Goal: Task Accomplishment & Management: Use online tool/utility

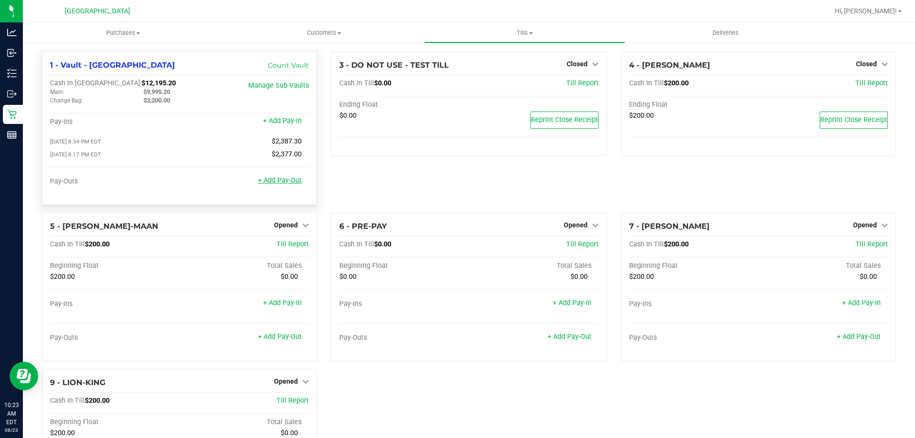
click at [277, 183] on link "+ Add Pay-Out" at bounding box center [280, 180] width 44 height 8
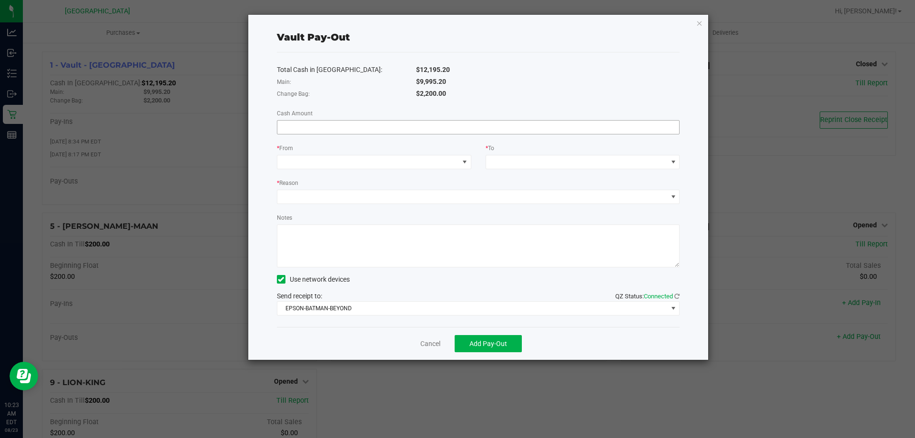
click at [309, 130] on input at bounding box center [478, 127] width 402 height 13
type input "$9,995.20"
click at [315, 163] on span at bounding box center [368, 161] width 182 height 13
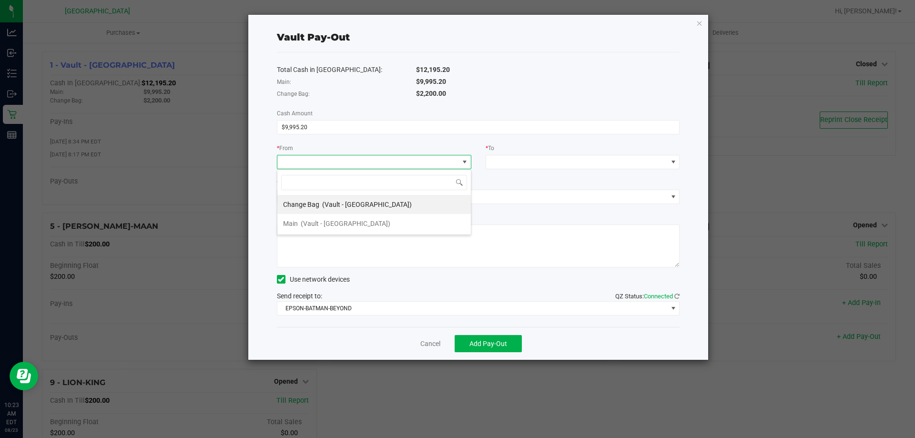
scroll to position [14, 194]
click at [312, 228] on div "Main (Vault - [GEOGRAPHIC_DATA])" at bounding box center [336, 223] width 107 height 17
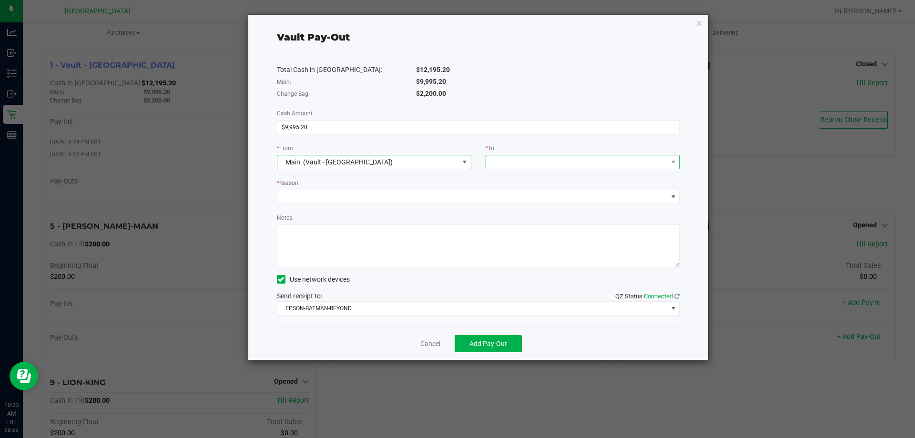
click at [539, 169] on span at bounding box center [583, 162] width 194 height 14
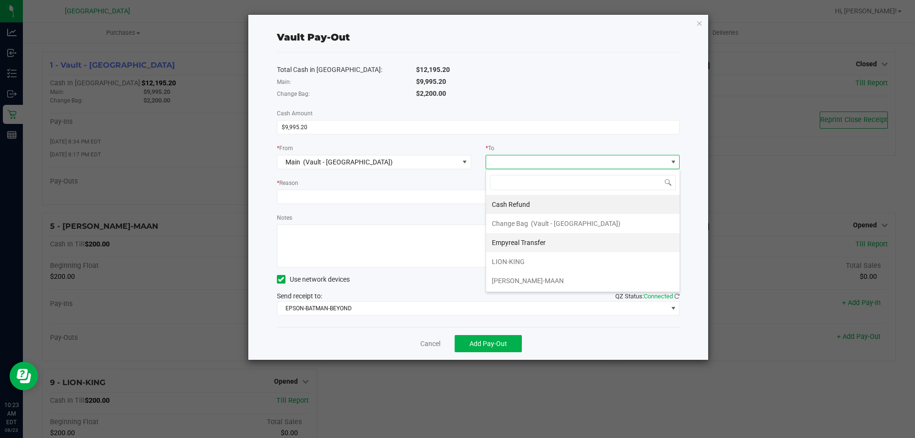
click at [536, 244] on span "Empyreal Transfer" at bounding box center [519, 243] width 54 height 8
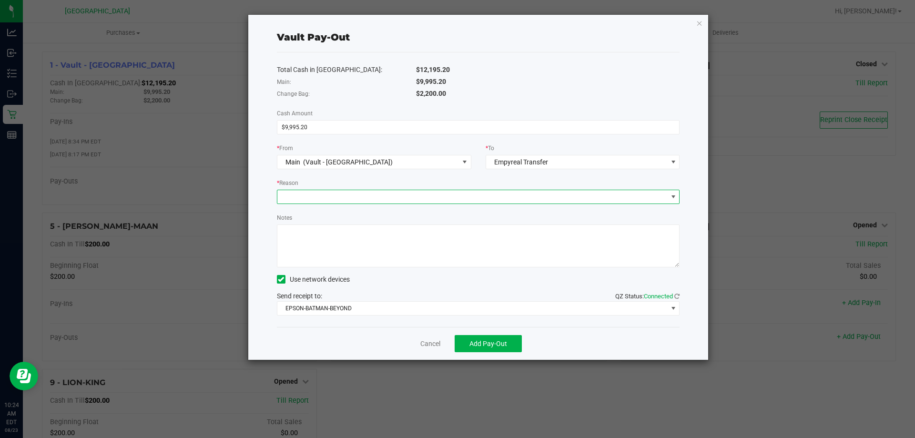
click at [312, 191] on span at bounding box center [472, 196] width 390 height 13
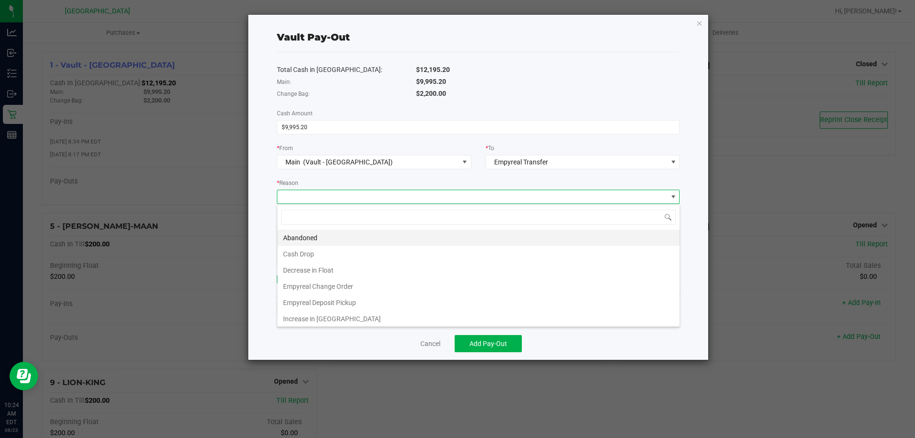
scroll to position [14, 403]
click at [342, 303] on li "Empyreal Deposit Pickup" at bounding box center [478, 302] width 402 height 16
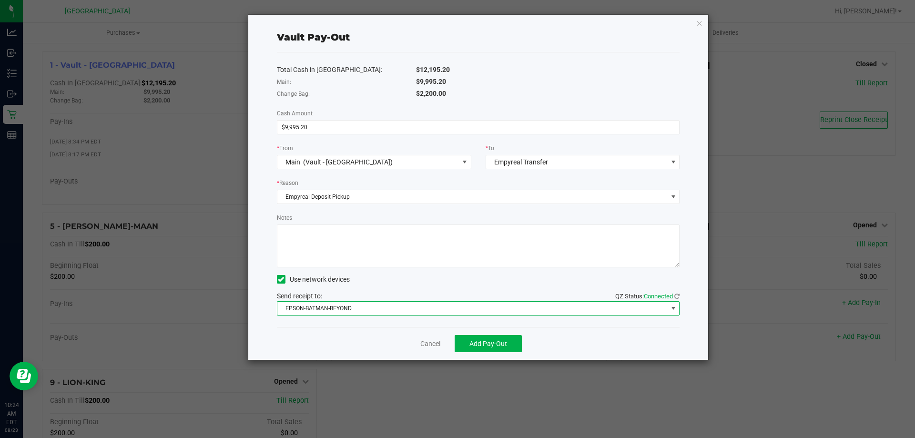
click at [451, 315] on span "EPSON-BATMAN-BEYOND" at bounding box center [478, 308] width 403 height 14
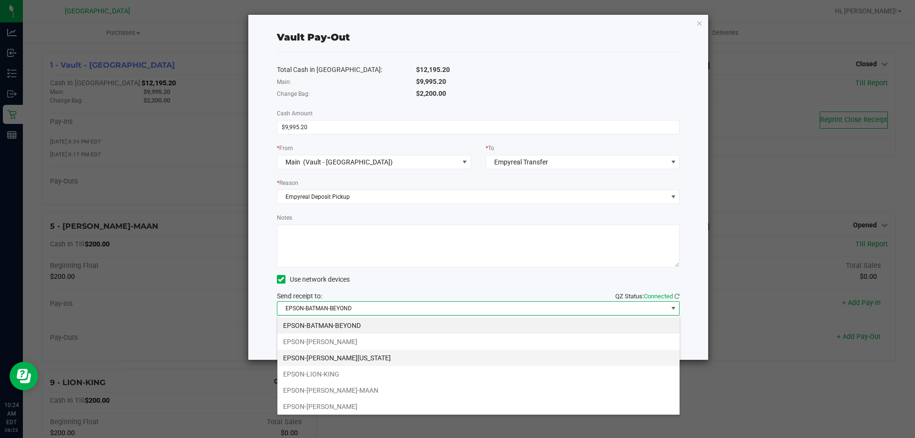
click at [379, 354] on li "EPSON-[PERSON_NAME][US_STATE]" at bounding box center [478, 358] width 402 height 16
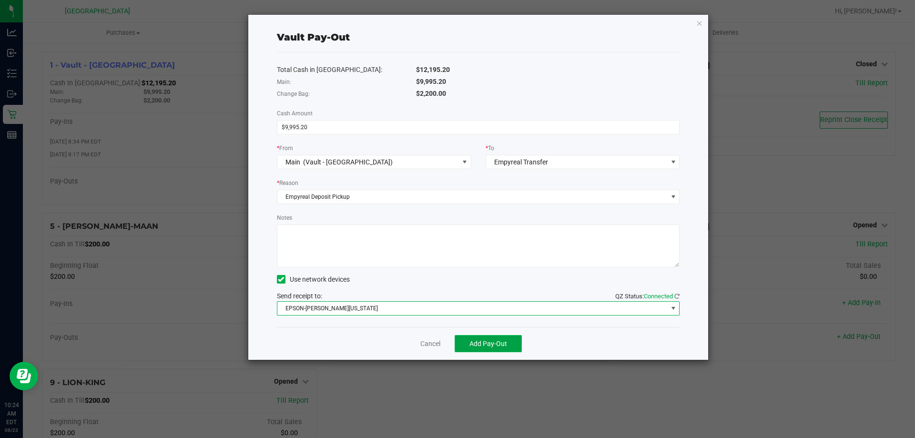
click at [491, 346] on span "Add Pay-Out" at bounding box center [488, 344] width 38 height 8
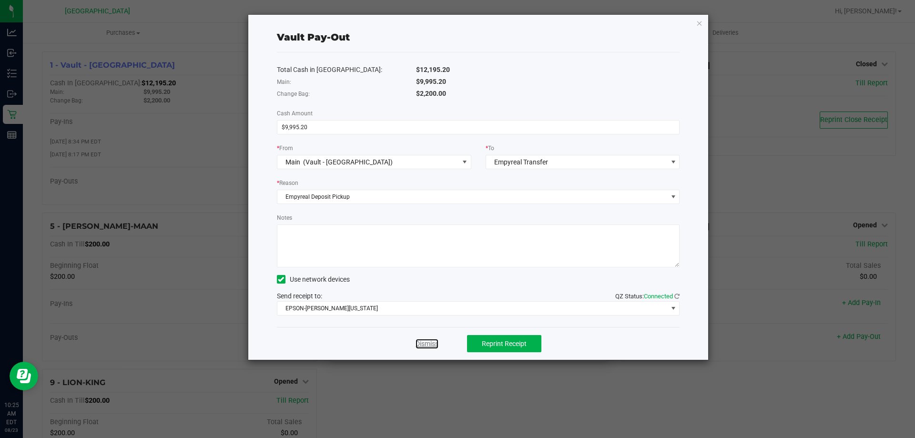
click at [430, 347] on link "Dismiss" at bounding box center [426, 344] width 23 height 10
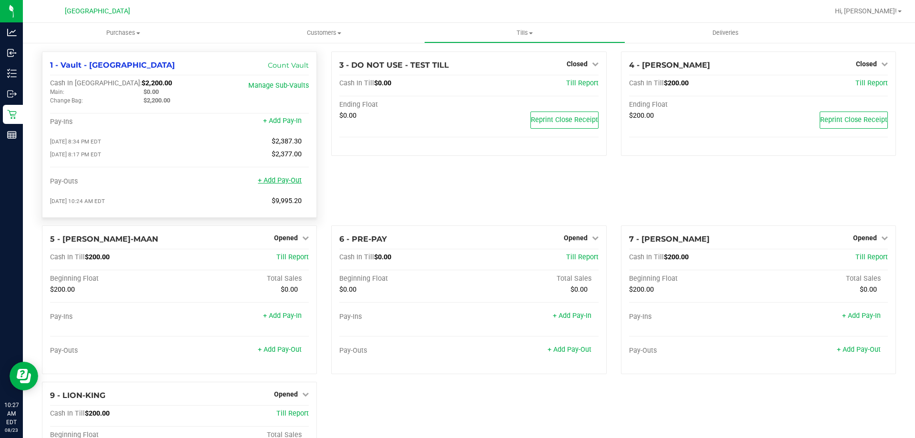
click at [276, 183] on link "+ Add Pay-Out" at bounding box center [280, 180] width 44 height 8
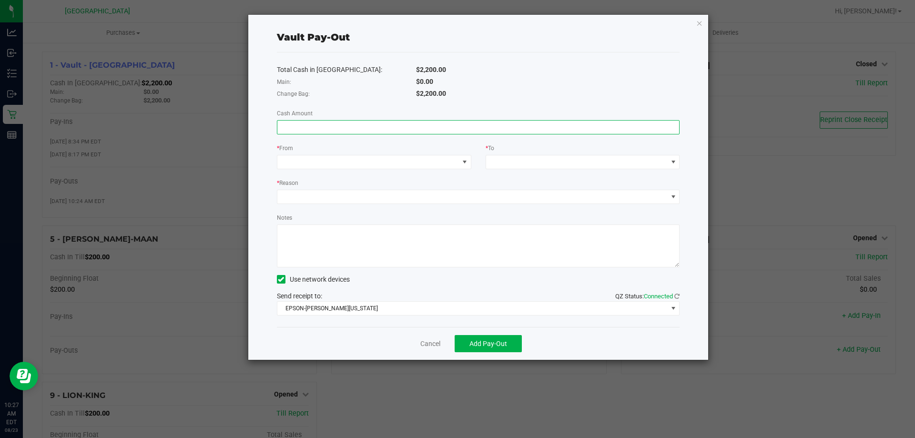
click at [334, 132] on input at bounding box center [478, 127] width 402 height 13
type input "$1,484.00"
click at [336, 164] on span at bounding box center [368, 161] width 182 height 13
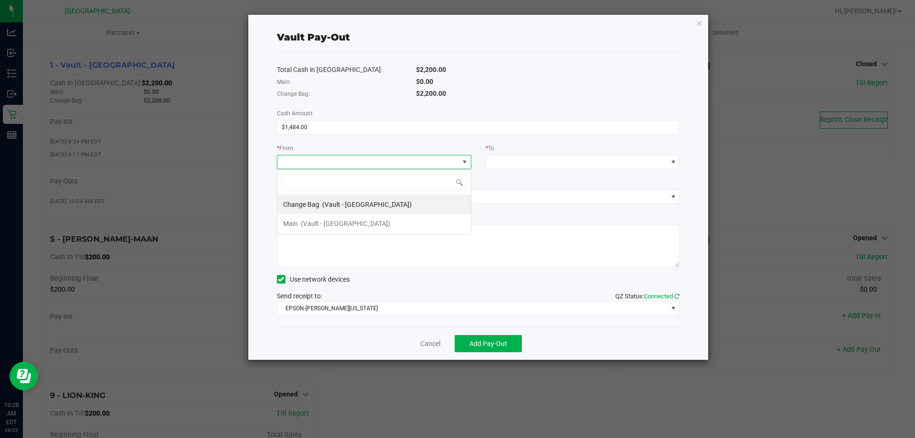
scroll to position [14, 194]
click at [339, 210] on div "Change Bag (Vault - [GEOGRAPHIC_DATA])" at bounding box center [347, 204] width 129 height 17
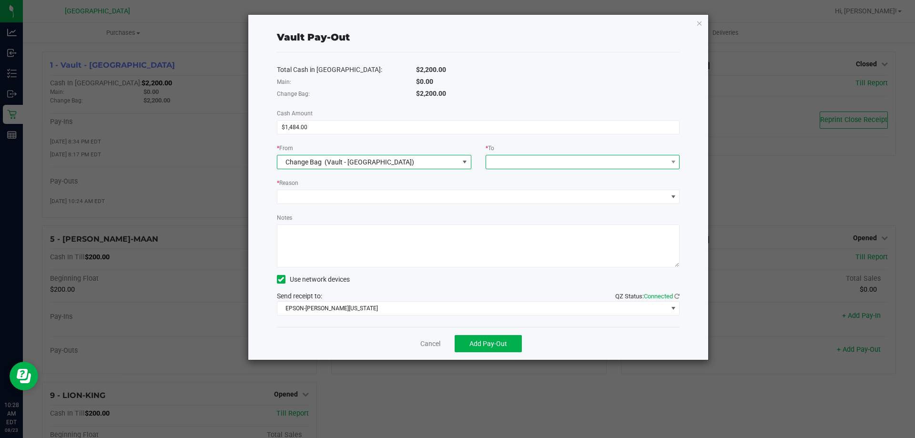
click at [600, 159] on span at bounding box center [577, 161] width 182 height 13
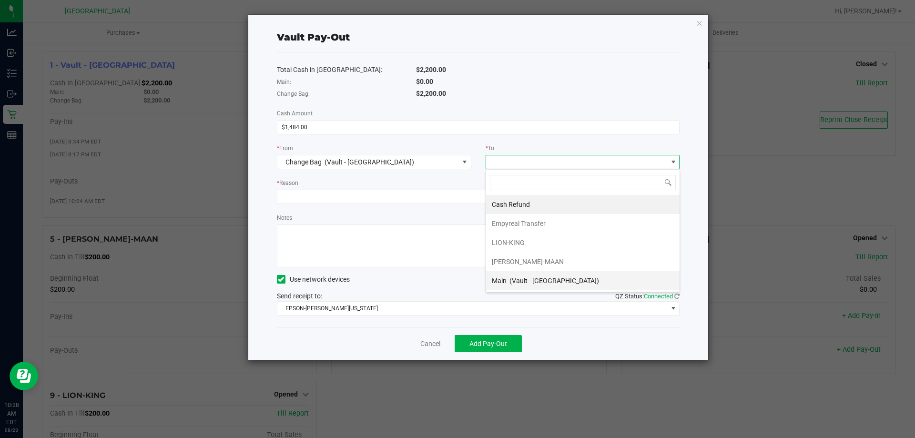
click at [555, 277] on span "(Vault - [GEOGRAPHIC_DATA])" at bounding box center [554, 281] width 90 height 8
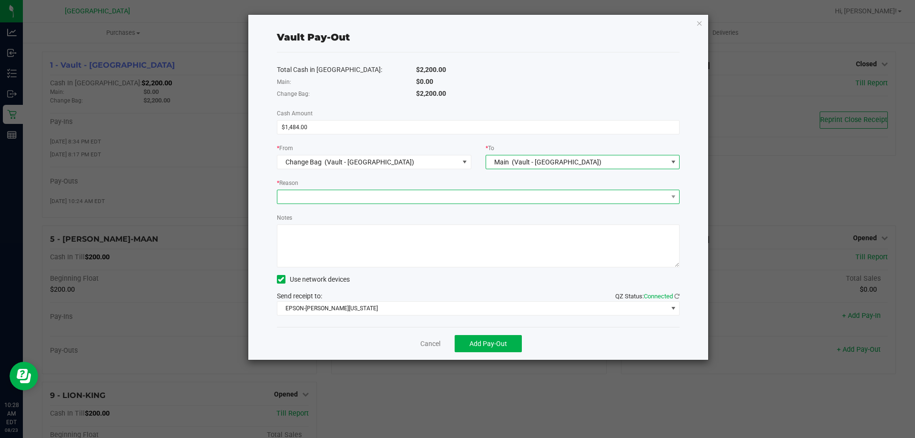
click at [341, 195] on span at bounding box center [472, 196] width 390 height 13
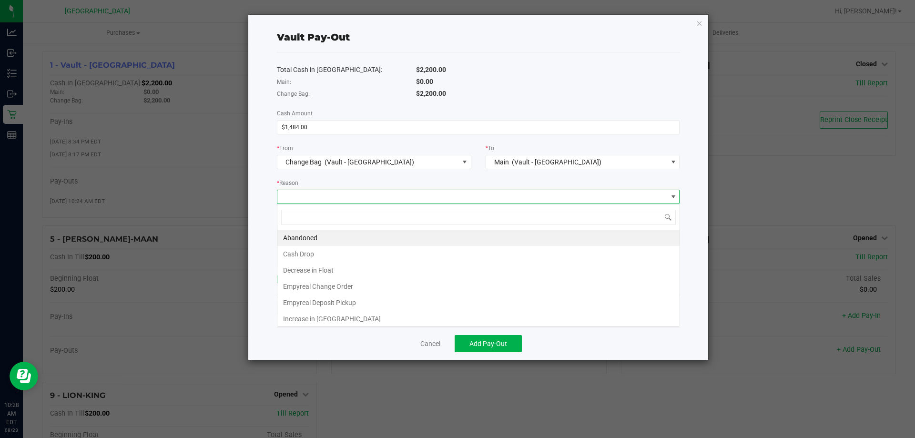
scroll to position [14, 403]
click at [343, 285] on li "Empyreal Change Order" at bounding box center [478, 286] width 402 height 16
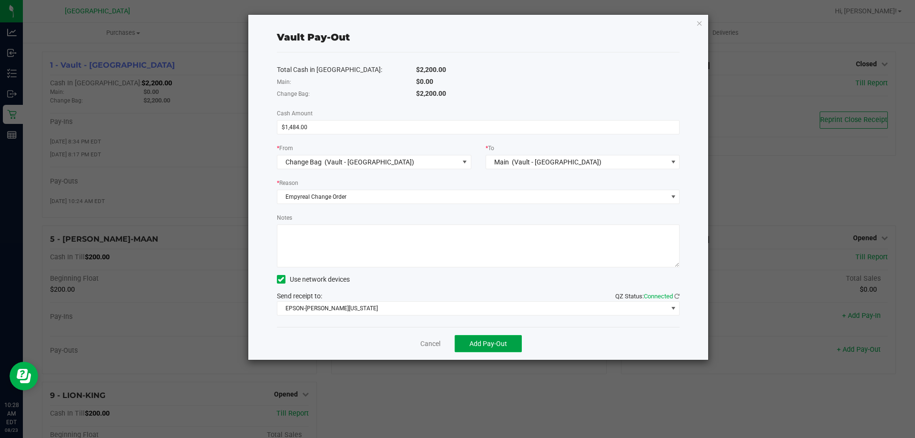
click at [483, 347] on span "Add Pay-Out" at bounding box center [488, 344] width 38 height 8
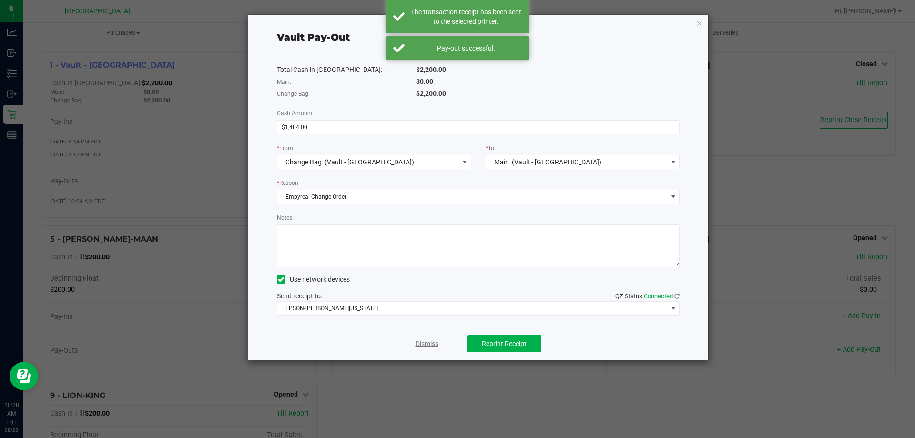
click at [418, 343] on link "Dismiss" at bounding box center [426, 344] width 23 height 10
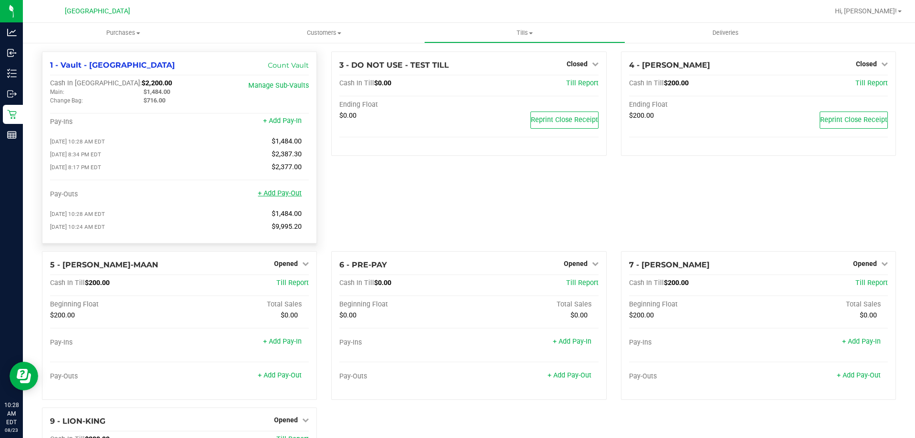
click at [284, 193] on link "+ Add Pay-Out" at bounding box center [280, 193] width 44 height 8
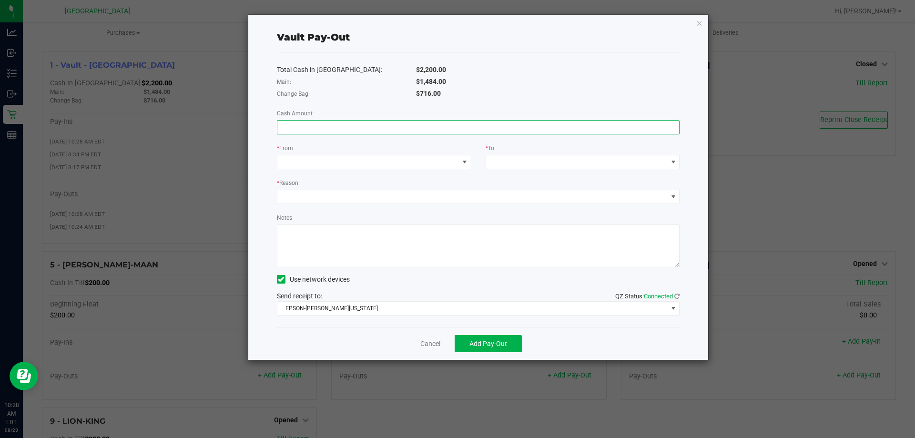
click at [316, 126] on input at bounding box center [478, 127] width 402 height 13
type input "$1,484.00"
click at [336, 167] on span at bounding box center [368, 161] width 182 height 13
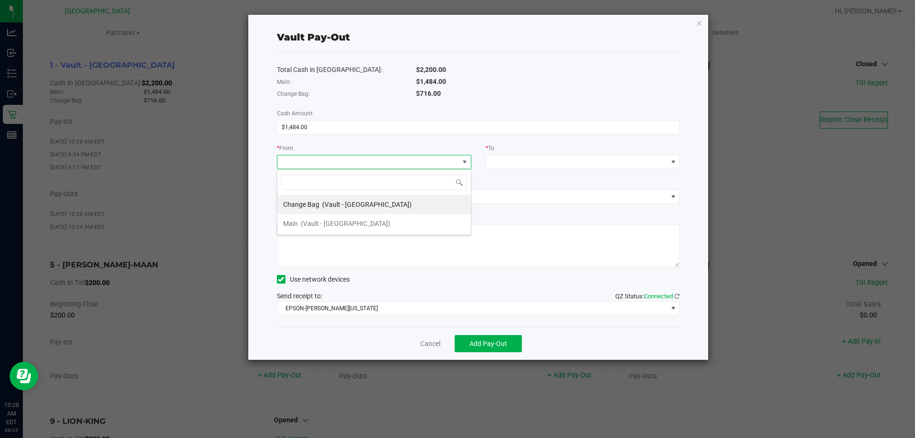
scroll to position [14, 194]
click at [333, 222] on span "(Vault - [GEOGRAPHIC_DATA])" at bounding box center [346, 224] width 90 height 8
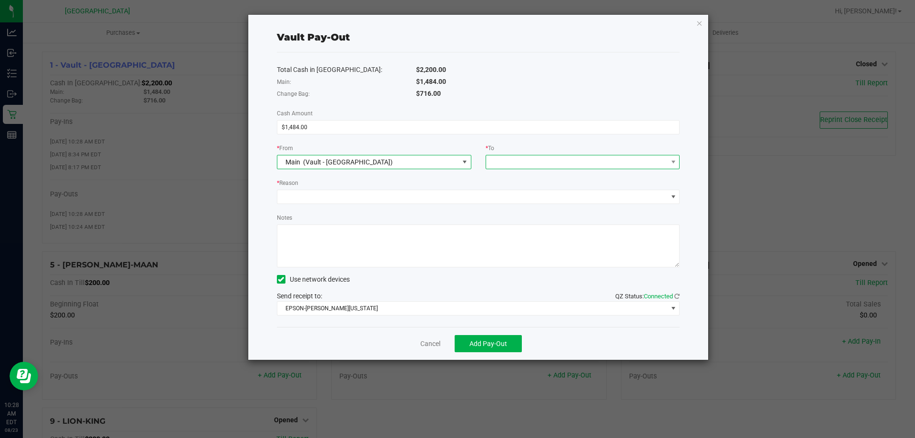
click at [544, 163] on span at bounding box center [577, 161] width 182 height 13
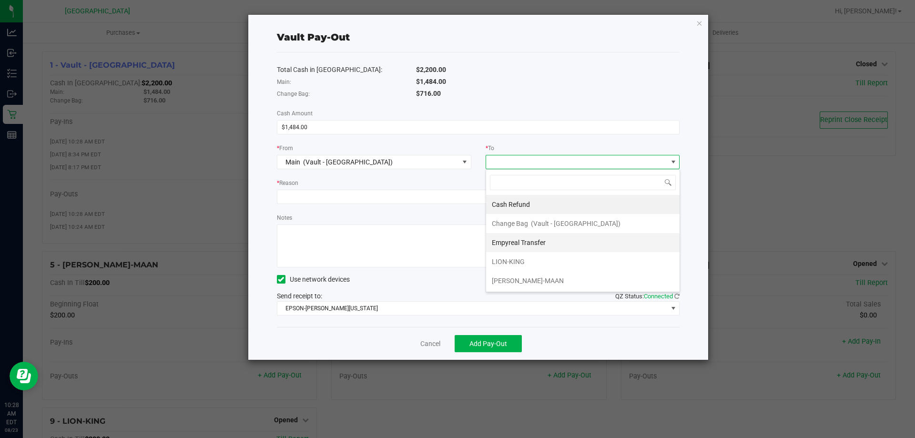
click at [535, 244] on span "Empyreal Transfer" at bounding box center [519, 243] width 54 height 8
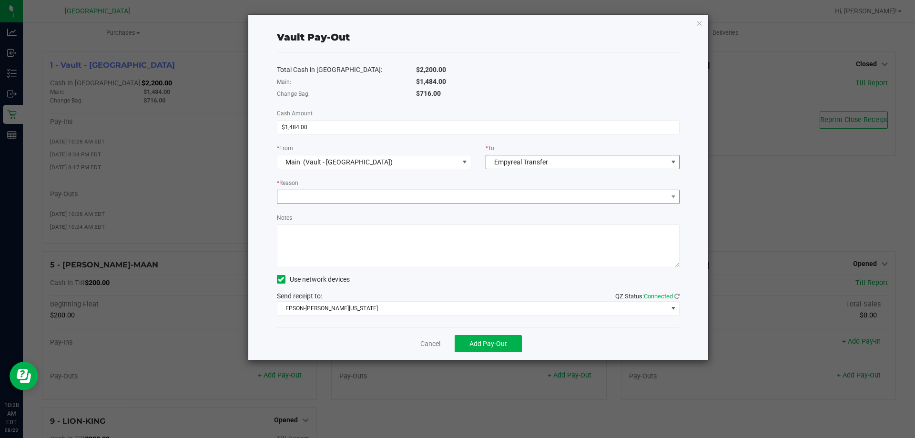
click at [357, 198] on span at bounding box center [472, 196] width 390 height 13
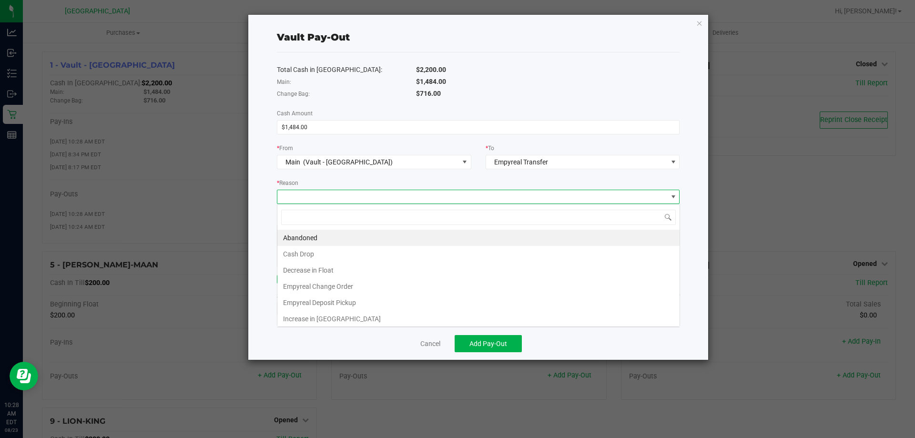
scroll to position [14, 403]
click at [358, 284] on li "Empyreal Change Order" at bounding box center [478, 286] width 402 height 16
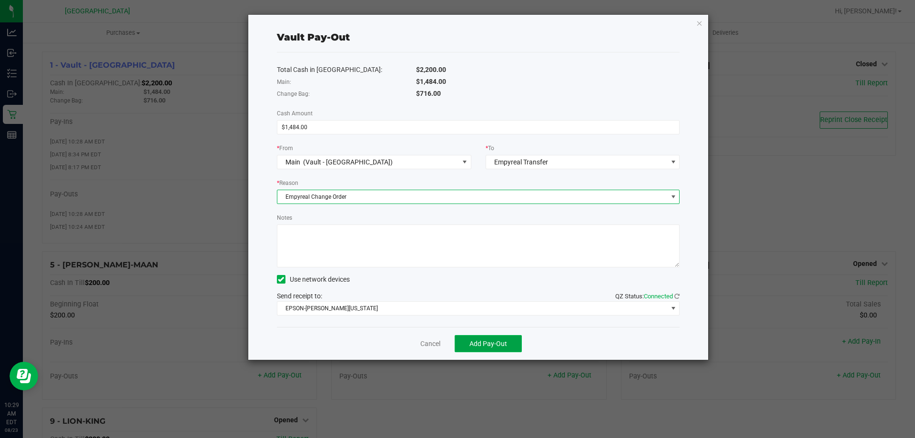
click at [478, 344] on span "Add Pay-Out" at bounding box center [488, 344] width 38 height 8
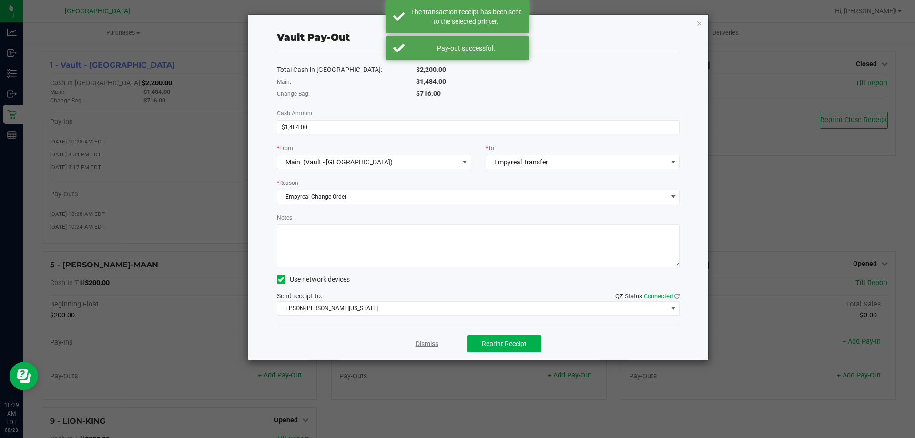
click at [422, 346] on link "Dismiss" at bounding box center [426, 344] width 23 height 10
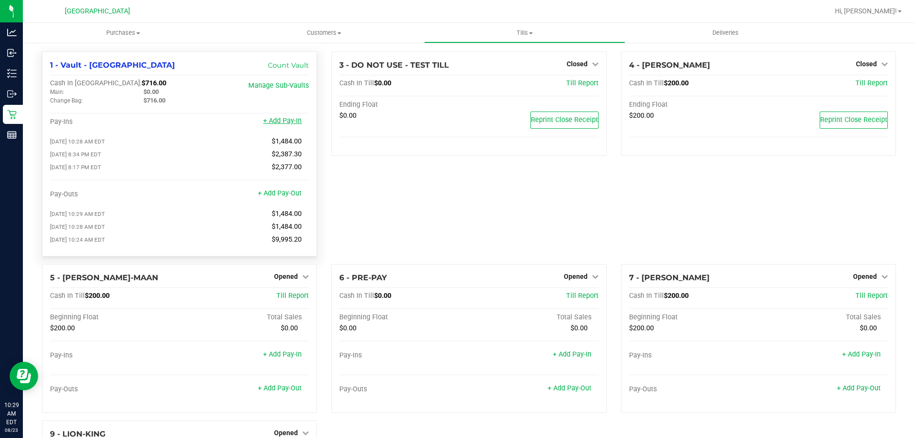
click at [279, 120] on link "+ Add Pay-In" at bounding box center [282, 121] width 39 height 8
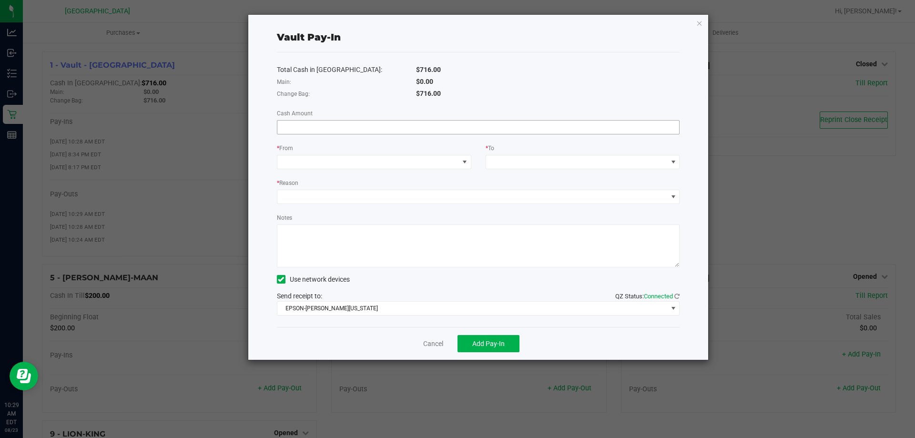
click at [324, 131] on input at bounding box center [478, 127] width 402 height 13
type input "$1,484.00"
click at [317, 168] on span at bounding box center [368, 161] width 182 height 13
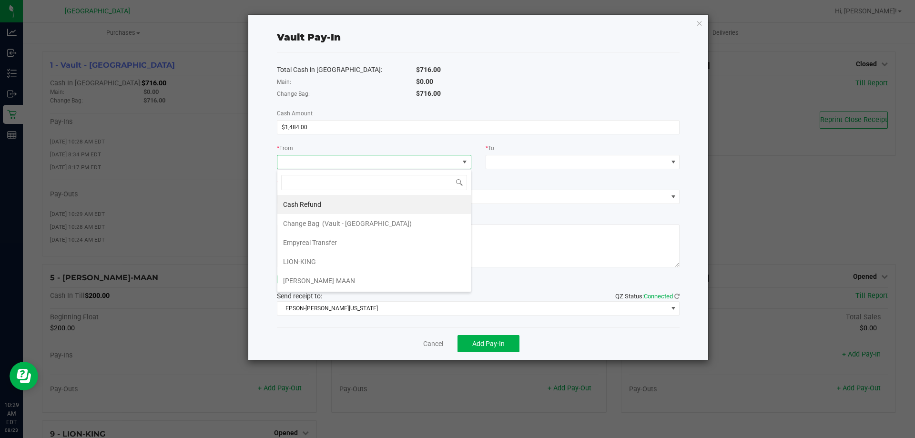
scroll to position [14, 194]
click at [308, 237] on div "Empyreal Transfer" at bounding box center [310, 242] width 55 height 17
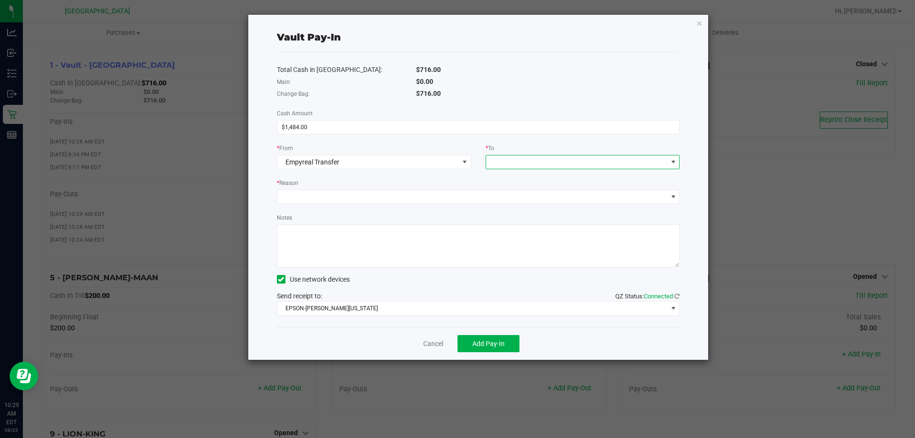
click at [527, 158] on span at bounding box center [577, 161] width 182 height 13
click at [537, 204] on span "(Vault - [GEOGRAPHIC_DATA])" at bounding box center [576, 205] width 90 height 8
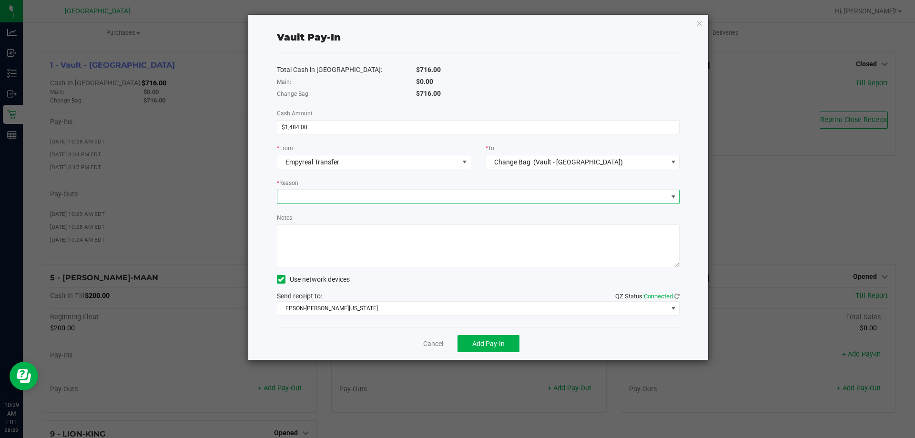
click at [307, 199] on span at bounding box center [472, 196] width 390 height 13
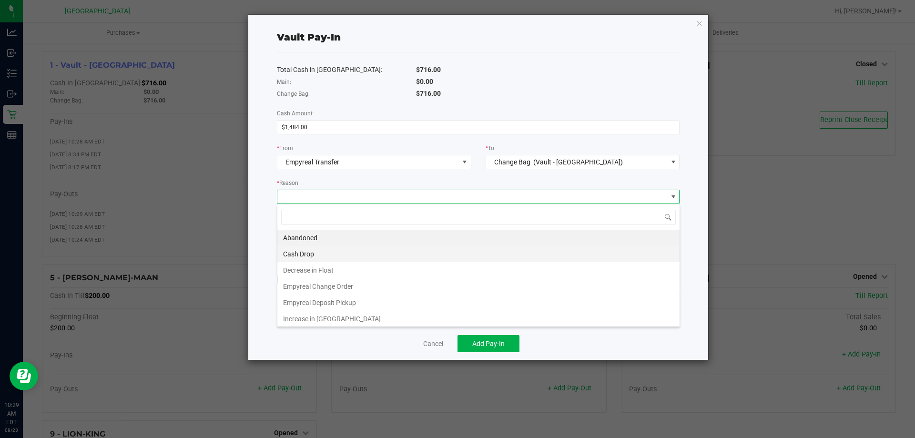
scroll to position [14, 403]
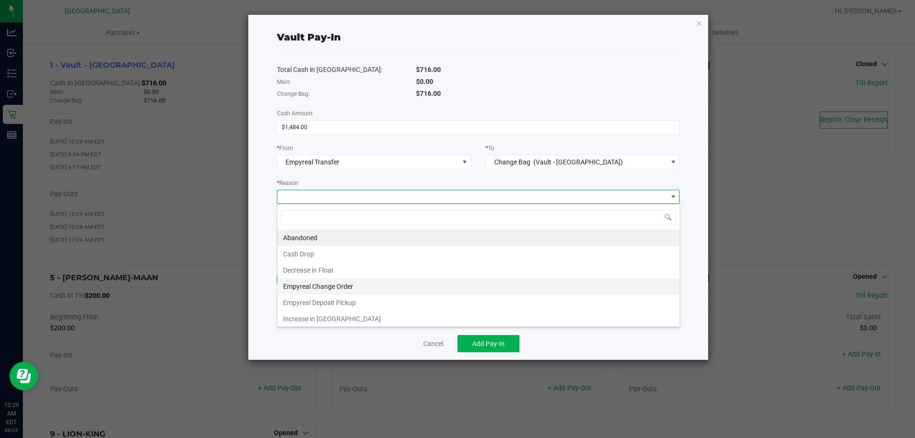
click at [338, 285] on li "Empyreal Change Order" at bounding box center [478, 286] width 402 height 16
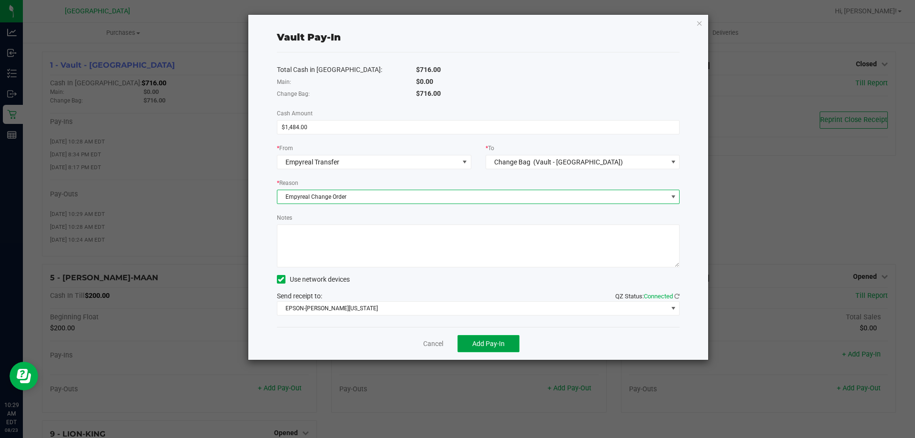
click at [497, 344] on span "Add Pay-In" at bounding box center [488, 344] width 32 height 8
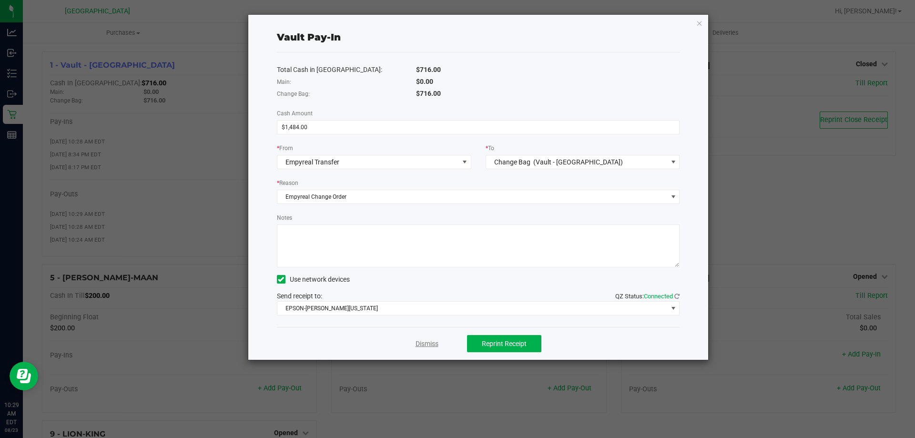
click at [421, 341] on link "Dismiss" at bounding box center [426, 344] width 23 height 10
